Goal: Find specific page/section: Find specific page/section

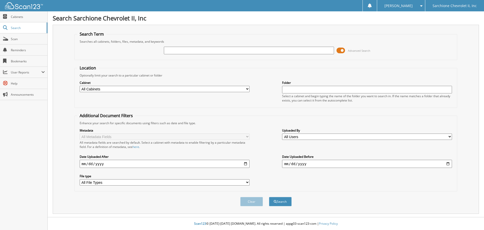
click at [198, 50] on input "text" at bounding box center [249, 51] width 170 height 8
type input "94411"
click at [269, 197] on button "Search" at bounding box center [280, 201] width 23 height 9
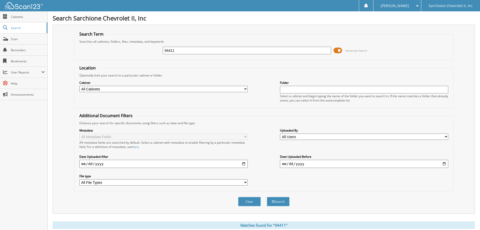
scroll to position [80, 0]
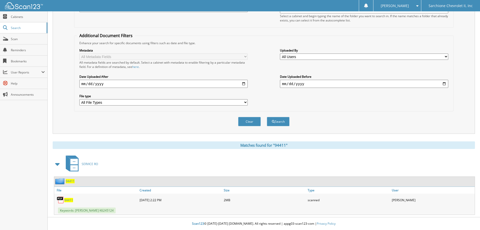
click at [66, 200] on span "94411" at bounding box center [68, 200] width 9 height 4
